Goal: Transaction & Acquisition: Purchase product/service

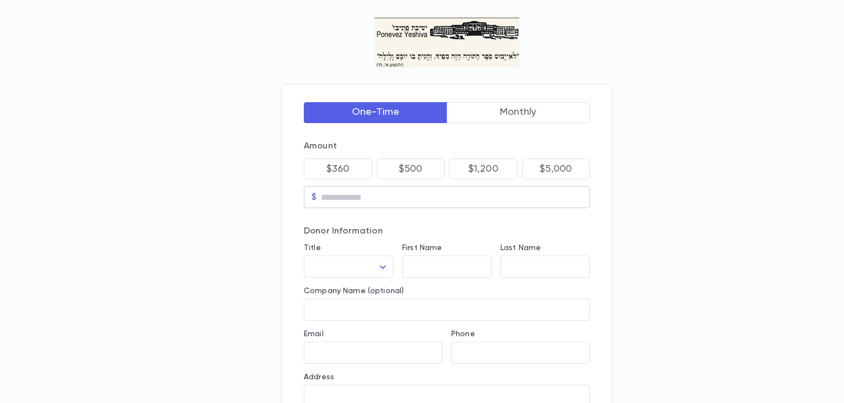
click at [349, 195] on input "text" at bounding box center [455, 197] width 269 height 13
drag, startPoint x: 335, startPoint y: 195, endPoint x: 300, endPoint y: 195, distance: 34.8
click at [300, 195] on div "One-Time Monthly Amount $360 $500 $1,200 $5,000 $ ​ Donor Information Title ​ ​…" at bounding box center [446, 350] width 331 height 533
click at [343, 197] on input "text" at bounding box center [455, 197] width 269 height 13
drag, startPoint x: 325, startPoint y: 194, endPoint x: 292, endPoint y: 193, distance: 32.6
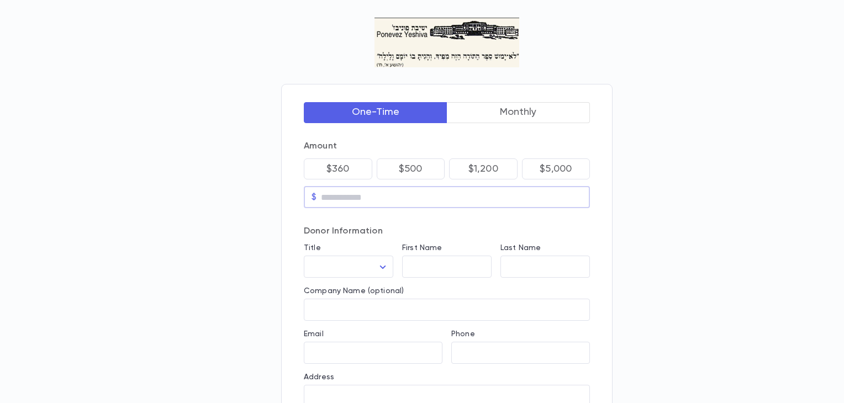
click at [292, 193] on div "One-Time Monthly Amount $360 $500 $1,200 $5,000 $ ​ Donor Information Title ​ ​…" at bounding box center [446, 350] width 331 height 533
drag, startPoint x: 340, startPoint y: 197, endPoint x: 284, endPoint y: 195, distance: 55.8
click at [284, 195] on div "One-Time Monthly Amount $360 $500 $1,200 $5,000 $ ​ Donor Information Title ​ ​…" at bounding box center [446, 350] width 331 height 533
click at [345, 195] on input "text" at bounding box center [455, 197] width 269 height 13
drag, startPoint x: 345, startPoint y: 195, endPoint x: 296, endPoint y: 190, distance: 48.8
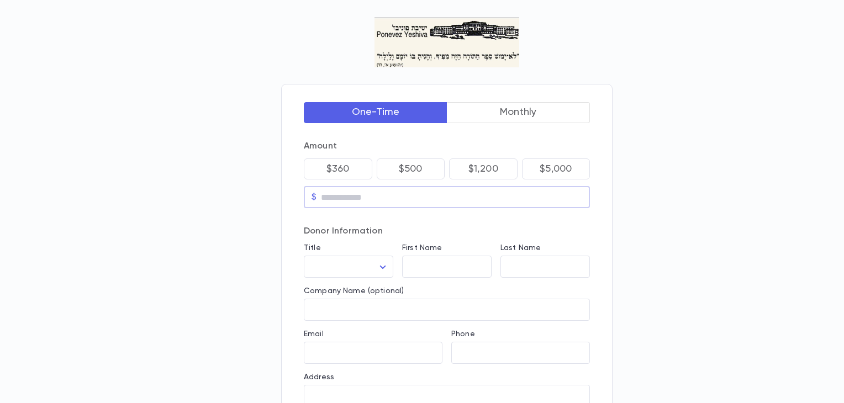
click at [296, 190] on div "One-Time Monthly Amount $360 $500 $1,200 $5,000 $ ​ Donor Information Title ​ ​…" at bounding box center [446, 350] width 331 height 533
